Goal: Find specific page/section: Find specific page/section

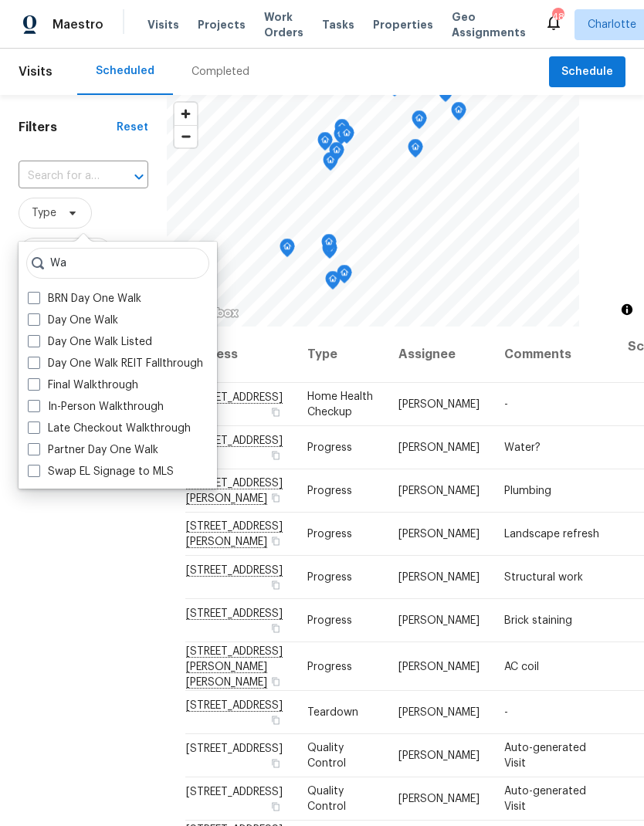
type input "Wa"
click at [41, 405] on label "In-Person Walkthrough" at bounding box center [96, 406] width 136 height 15
click at [38, 405] on input "In-Person Walkthrough" at bounding box center [33, 404] width 10 height 10
checkbox input "true"
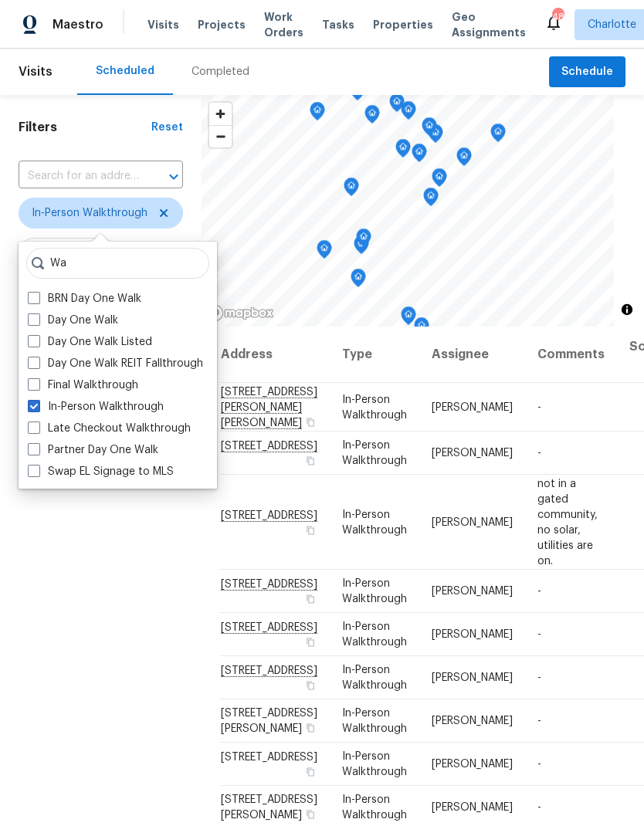
click at [87, 619] on div "Filters Reset ​ In-Person Walkthrough Assignee Scheduled Date" at bounding box center [100, 541] width 201 height 892
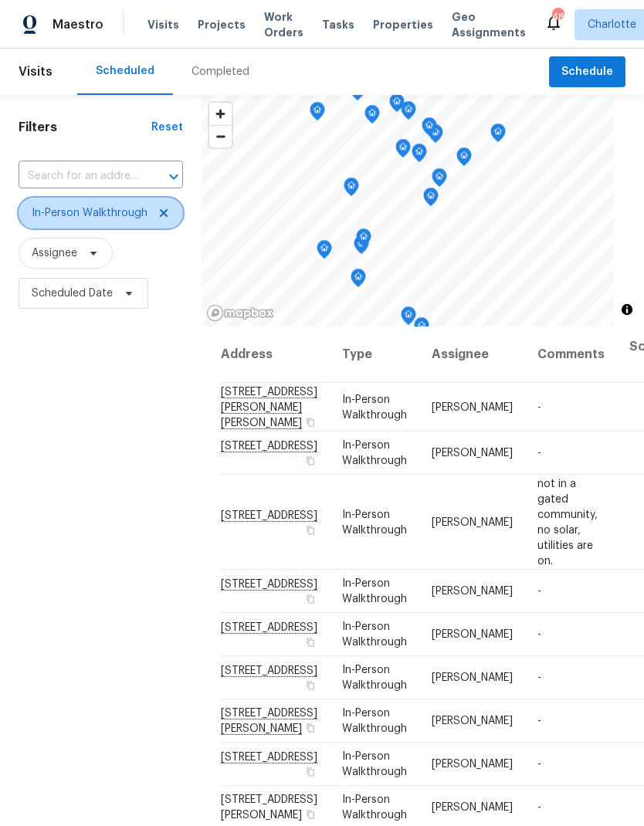
click at [159, 216] on icon at bounding box center [163, 213] width 12 height 12
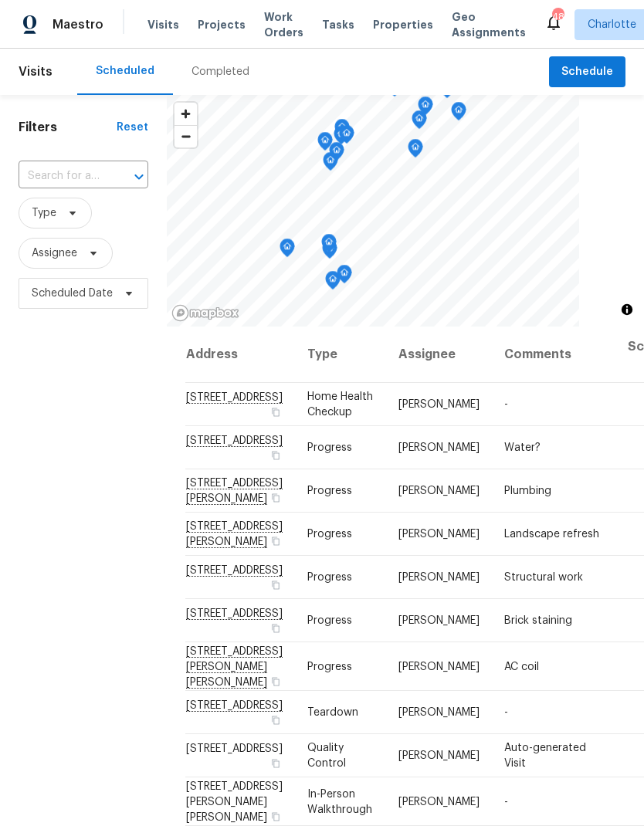
click at [54, 540] on div "Filters Reset ​ Type Assignee Scheduled Date" at bounding box center [83, 541] width 167 height 892
click at [269, 19] on span "Work Orders" at bounding box center [283, 24] width 39 height 31
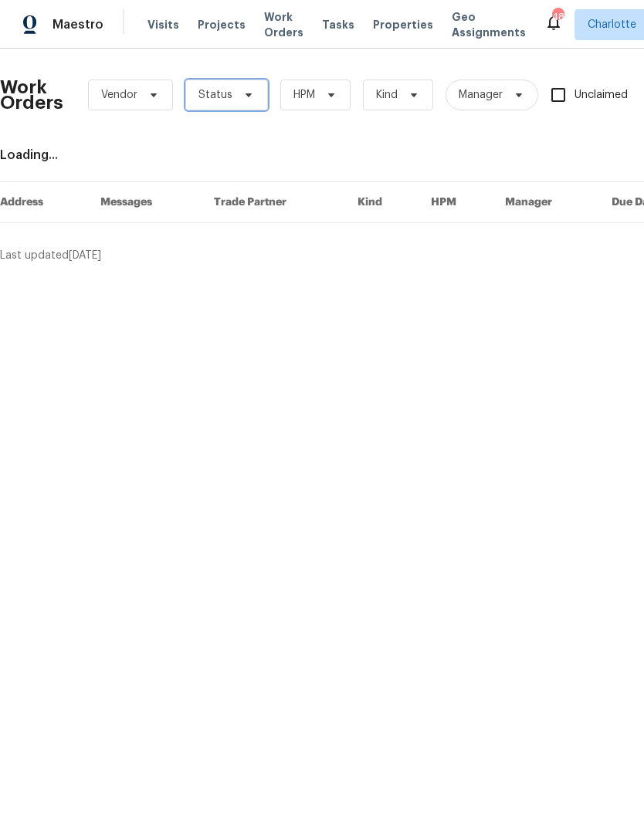
click at [246, 99] on icon at bounding box center [248, 95] width 12 height 12
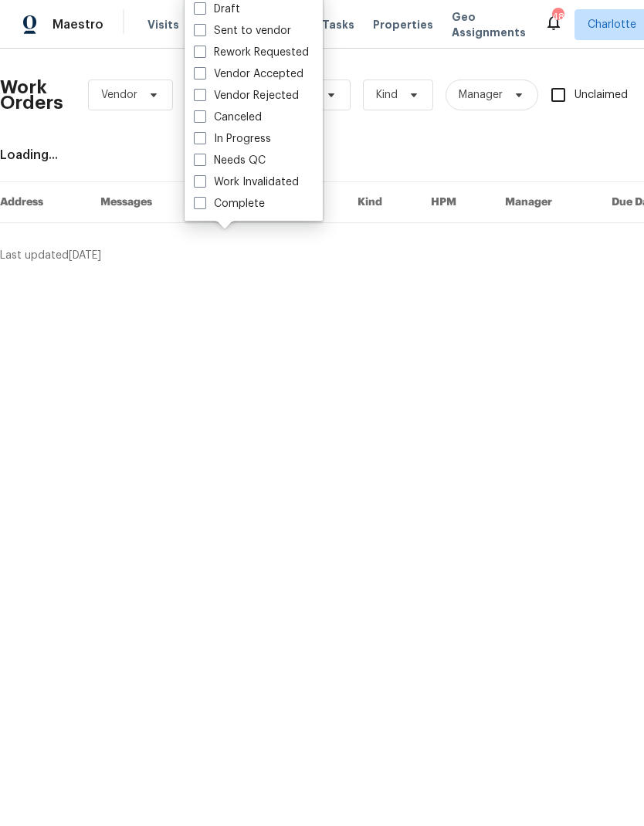
click at [262, 157] on label "Needs QC" at bounding box center [230, 160] width 72 height 15
click at [204, 157] on input "Needs QC" at bounding box center [199, 158] width 10 height 10
checkbox input "true"
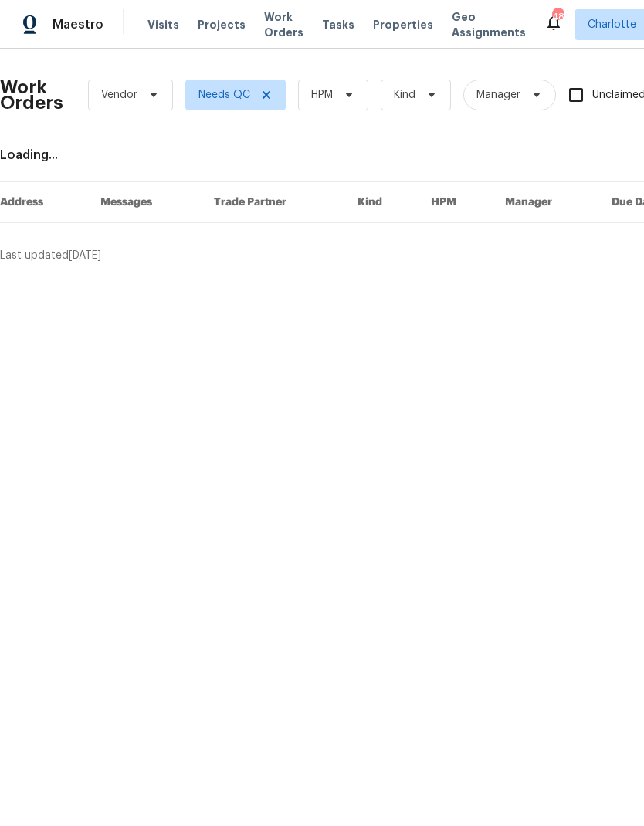
click at [342, 73] on div "Work Orders Vendor Needs QC HPM Kind Manager Unclaimed ​" at bounding box center [434, 95] width 868 height 68
click at [355, 80] on span "HPM" at bounding box center [333, 94] width 70 height 31
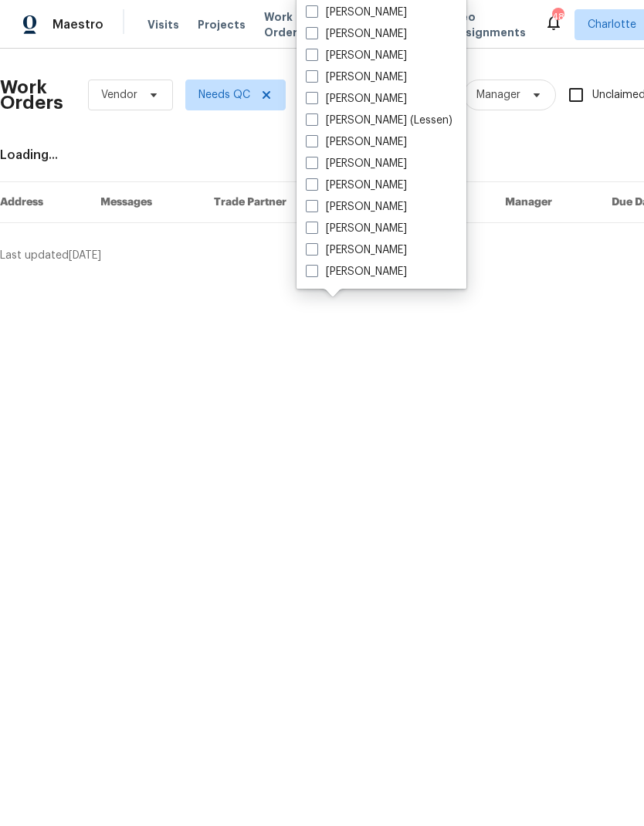
scroll to position [191, 0]
click at [376, 278] on label "[PERSON_NAME]" at bounding box center [356, 271] width 101 height 15
click at [316, 274] on input "[PERSON_NAME]" at bounding box center [311, 269] width 10 height 10
checkbox input "true"
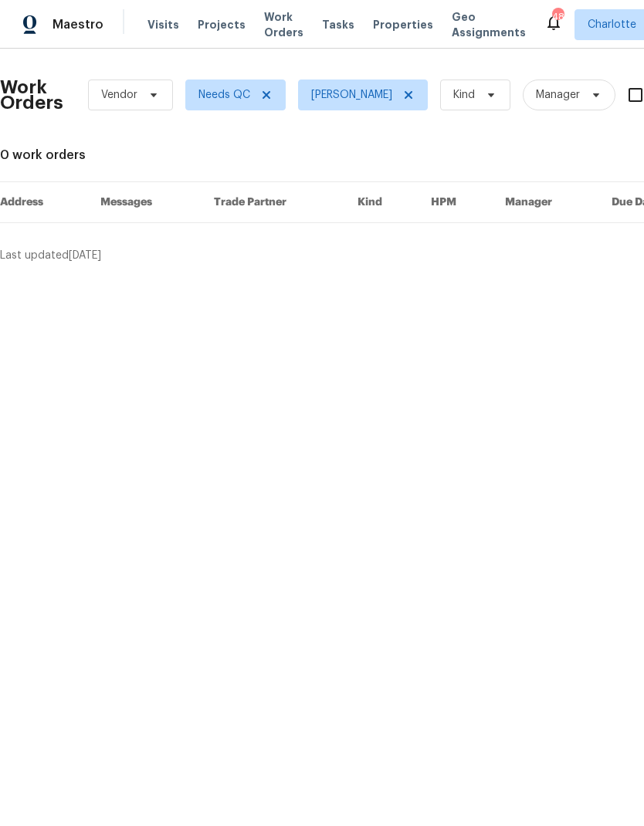
click at [52, 19] on span "Maestro" at bounding box center [77, 24] width 51 height 15
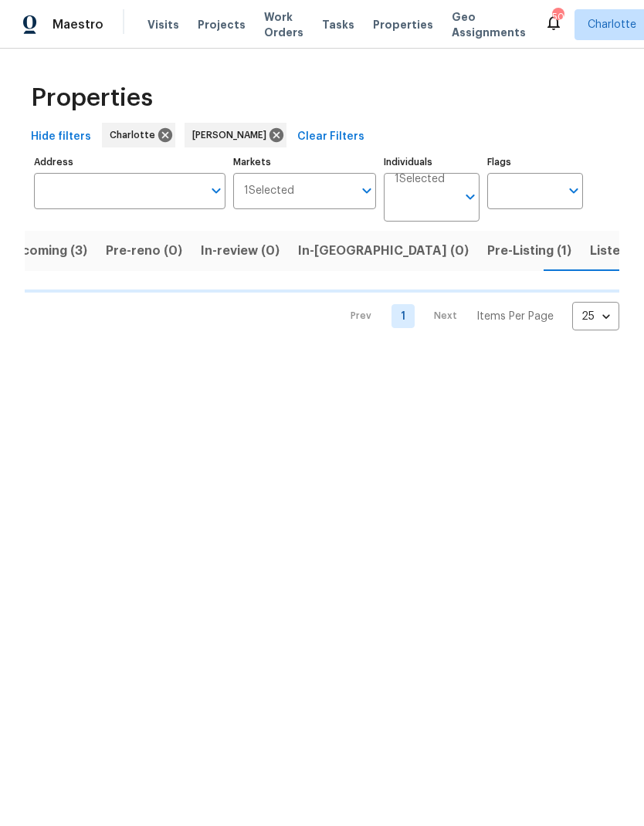
scroll to position [0, 30]
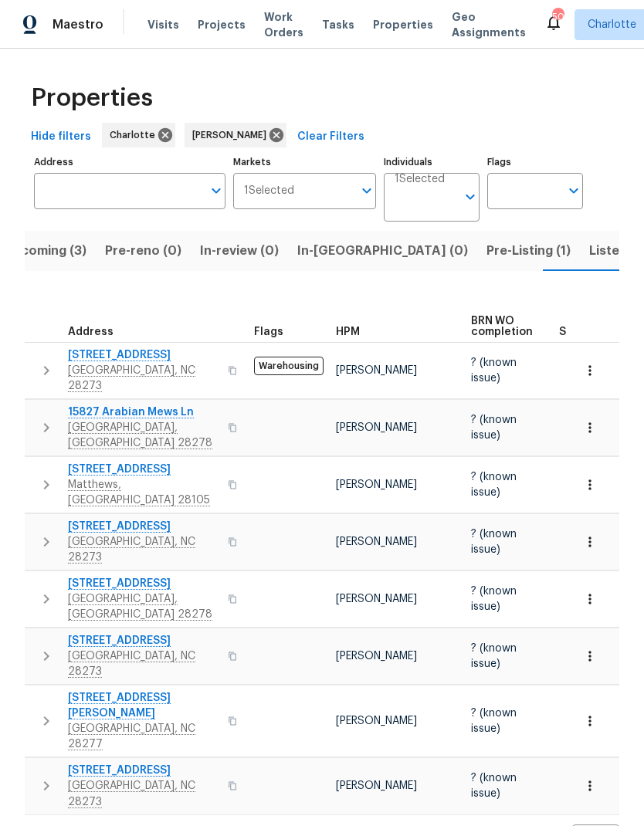
click at [50, 260] on span "Upcoming (3)" at bounding box center [45, 251] width 83 height 22
